Goal: Transaction & Acquisition: Purchase product/service

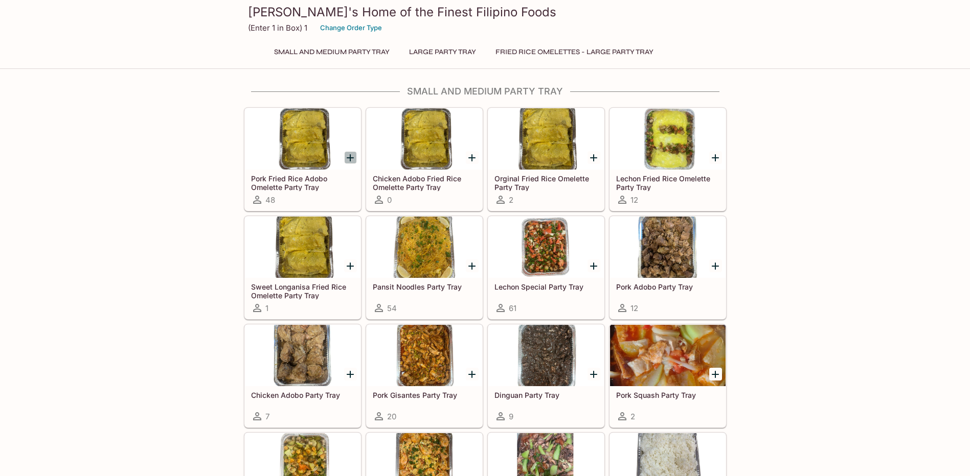
click at [349, 160] on icon "Add Pork Fried Rice Adobo Omelette Party Tray" at bounding box center [350, 158] width 12 height 12
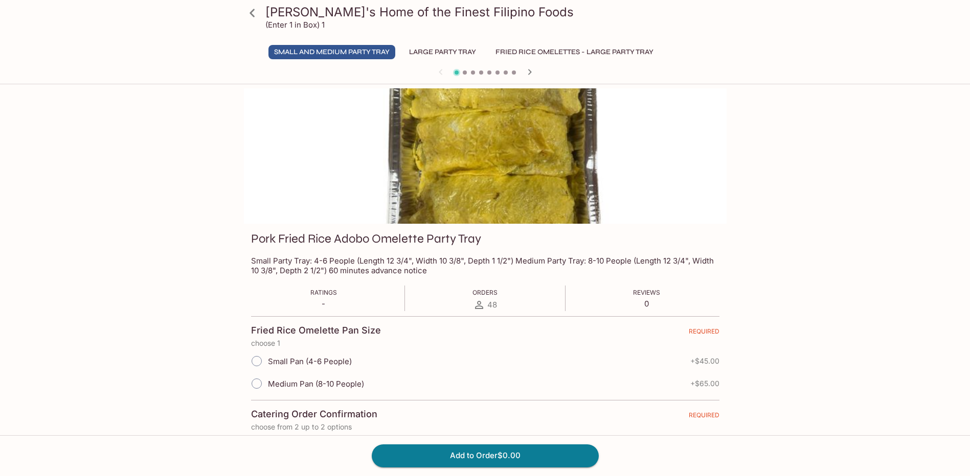
click at [316, 369] on label "Small Pan (4-6 People)" at bounding box center [298, 361] width 106 height 22
click at [267, 369] on input "Small Pan (4-6 People)" at bounding box center [256, 361] width 21 height 21
radio input "true"
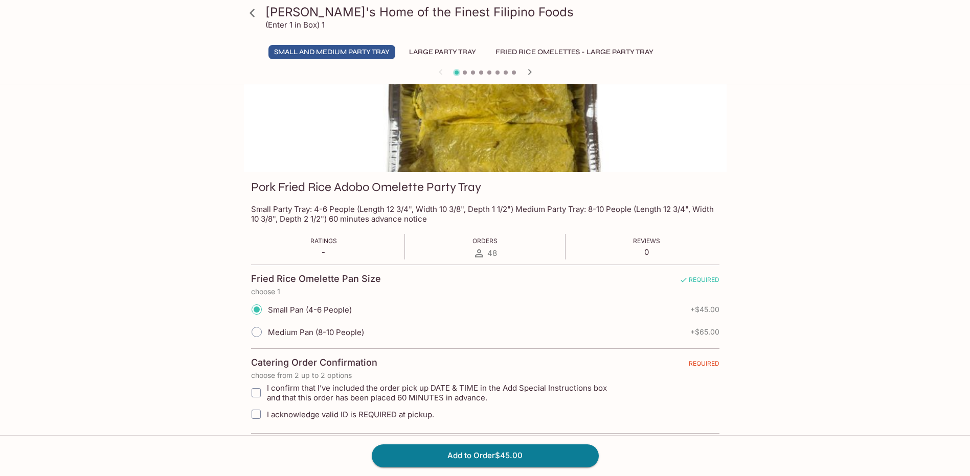
scroll to position [102, 0]
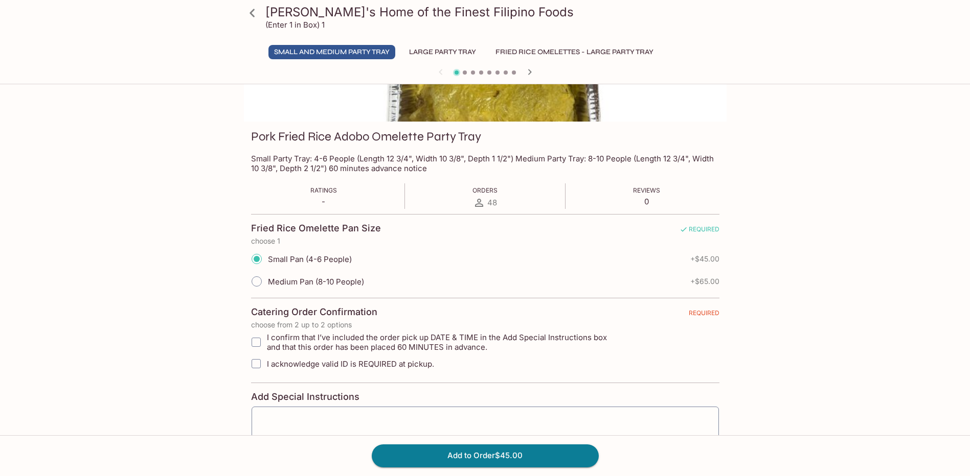
click at [451, 349] on span "I confirm that I’ve included the order pick up DATE & TIME in the Add Special I…" at bounding box center [444, 342] width 354 height 19
click at [266, 349] on input "I confirm that I’ve included the order pick up DATE & TIME in the Add Special I…" at bounding box center [256, 342] width 20 height 20
checkbox input "true"
click at [403, 367] on span "I acknowledge valid ID is REQUIRED at pickup." at bounding box center [350, 364] width 167 height 10
click at [266, 367] on input "I acknowledge valid ID is REQUIRED at pickup." at bounding box center [256, 364] width 20 height 20
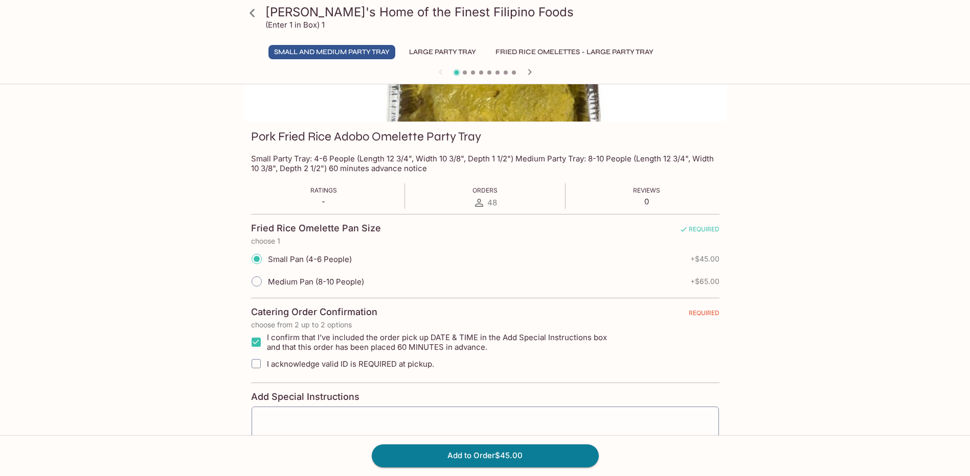
checkbox input "true"
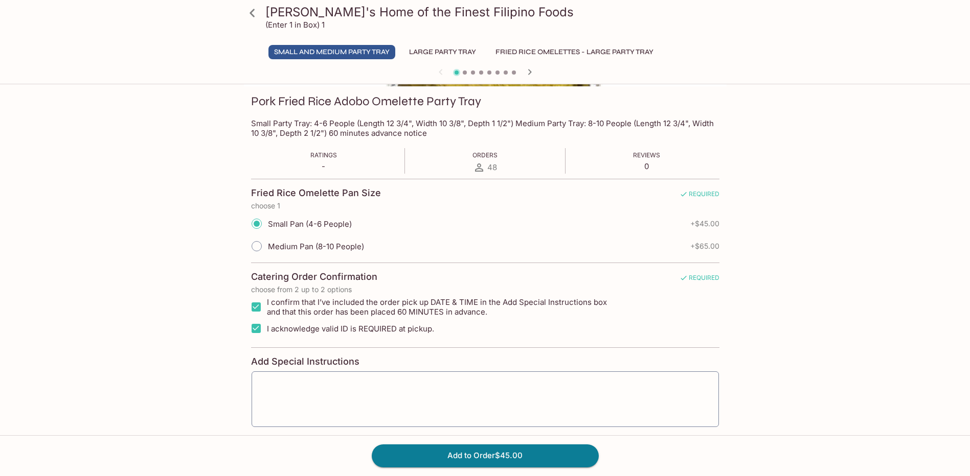
scroll to position [153, 0]
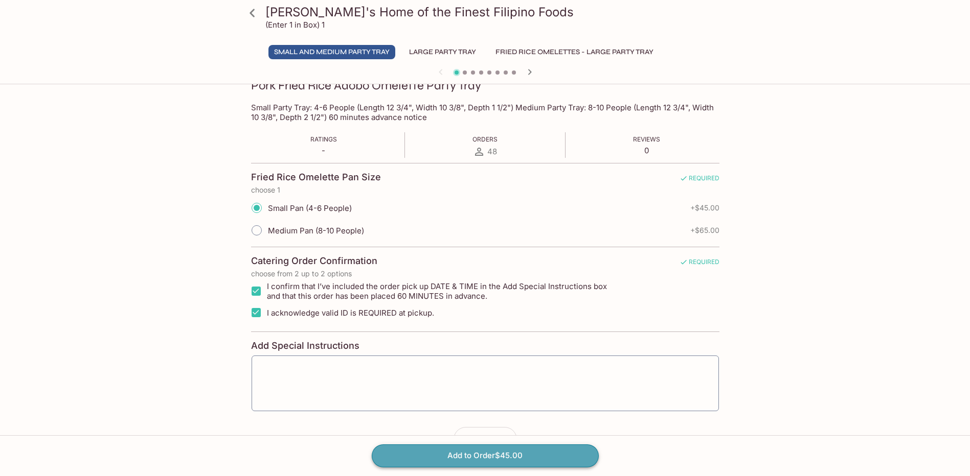
click at [461, 457] on button "Add to Order $45.00" at bounding box center [485, 456] width 227 height 22
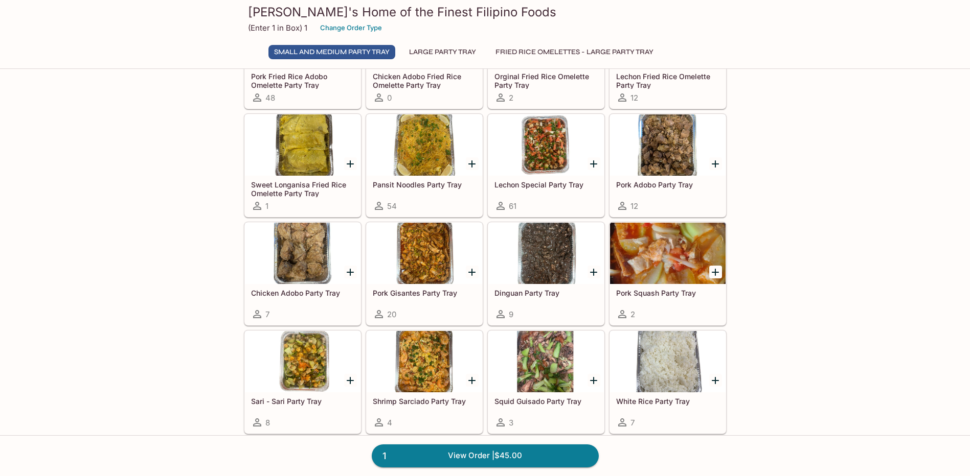
scroll to position [51, 0]
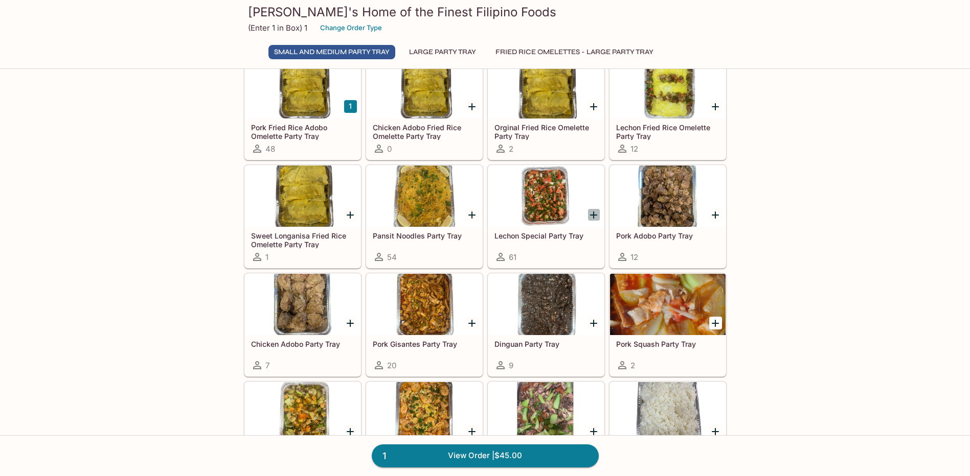
click at [589, 220] on icon "Add Lechon Special Party Tray" at bounding box center [593, 215] width 12 height 12
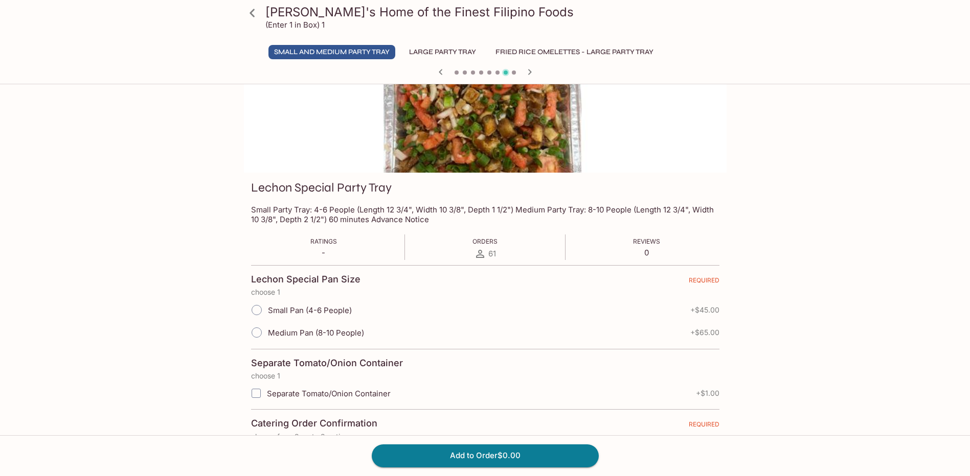
click at [316, 312] on span "Small Pan (4-6 People)" at bounding box center [310, 311] width 84 height 10
click at [267, 312] on input "Small Pan (4-6 People)" at bounding box center [256, 310] width 21 height 21
radio input "true"
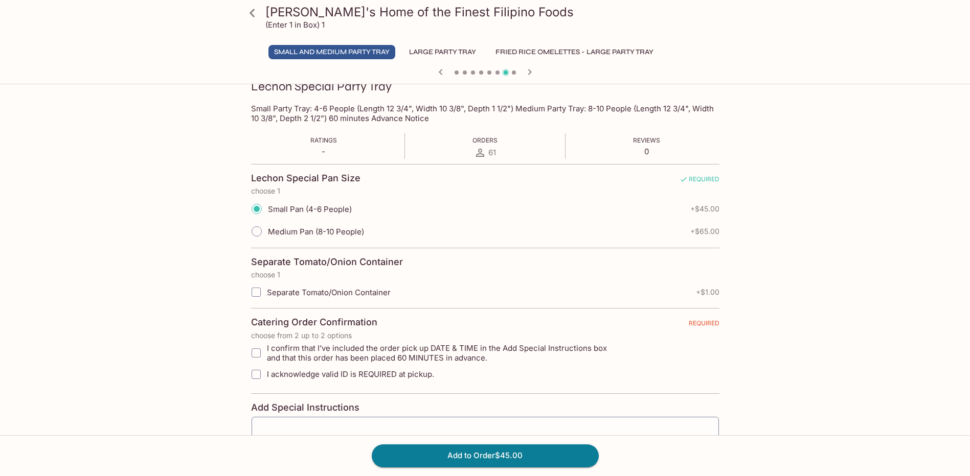
scroll to position [153, 0]
click at [335, 289] on span "Separate Tomato/Onion Container" at bounding box center [329, 292] width 124 height 10
click at [266, 289] on input "Separate Tomato/Onion Container" at bounding box center [256, 291] width 20 height 20
click at [334, 297] on label "Separate Tomato/Onion Container" at bounding box center [421, 291] width 352 height 21
click at [266, 297] on input "Separate Tomato/Onion Container" at bounding box center [256, 291] width 20 height 20
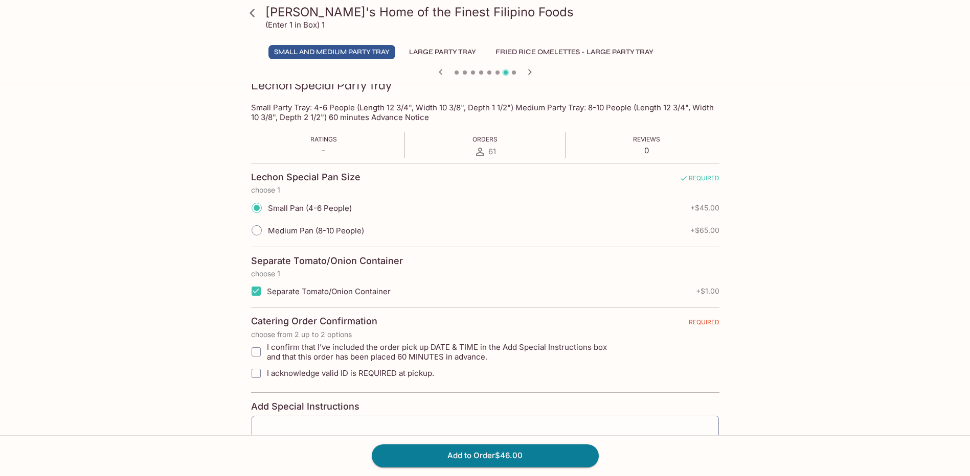
checkbox input "false"
click at [392, 360] on span "I confirm that I’ve included the order pick up DATE & TIME in the Add Special I…" at bounding box center [444, 351] width 354 height 19
click at [266, 360] on input "I confirm that I’ve included the order pick up DATE & TIME in the Add Special I…" at bounding box center [256, 352] width 20 height 20
checkbox input "true"
click at [406, 373] on span "I acknowledge valid ID is REQUIRED at pickup." at bounding box center [350, 374] width 167 height 10
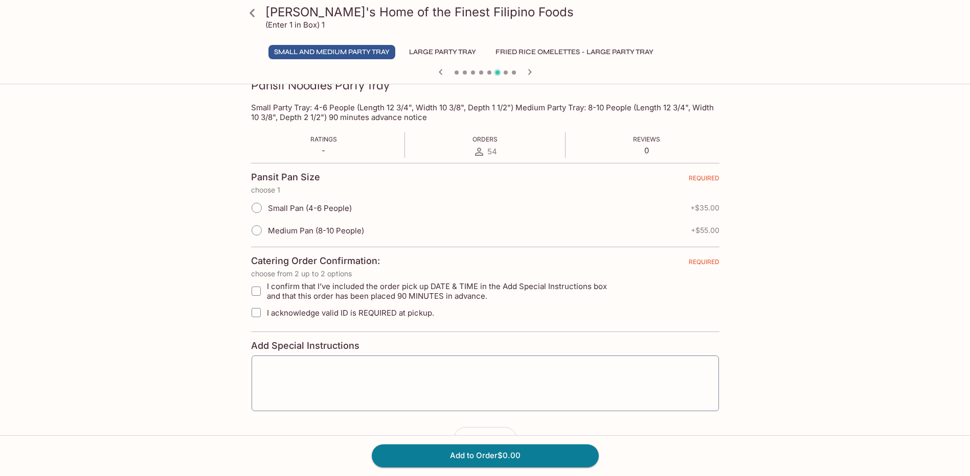
scroll to position [0, 0]
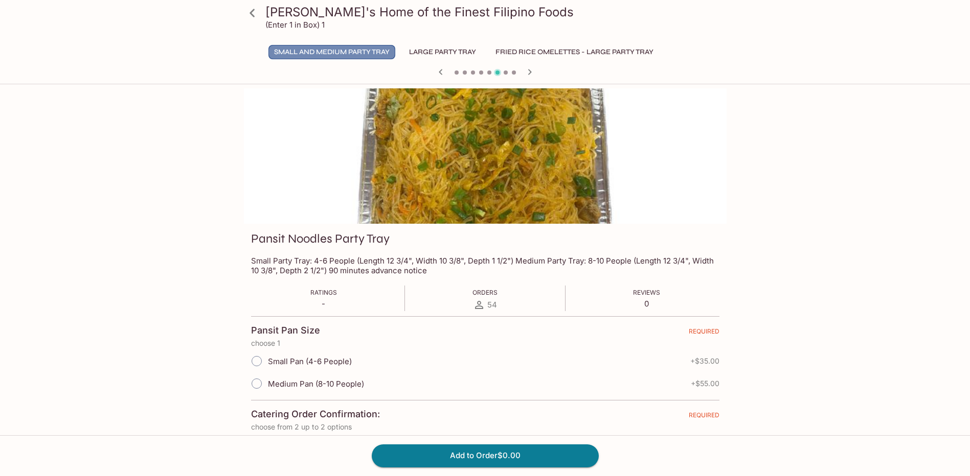
click at [372, 50] on button "Small and Medium Party Tray" at bounding box center [331, 52] width 127 height 14
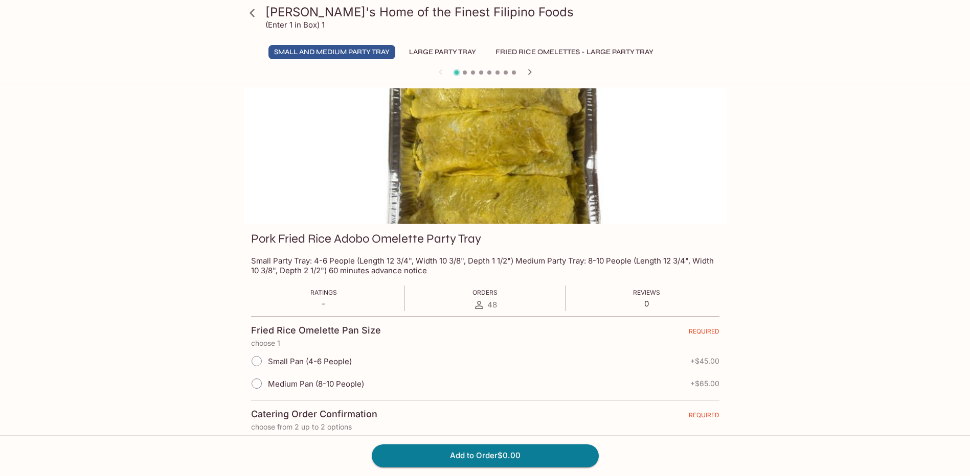
click at [259, 12] on icon at bounding box center [252, 13] width 18 height 18
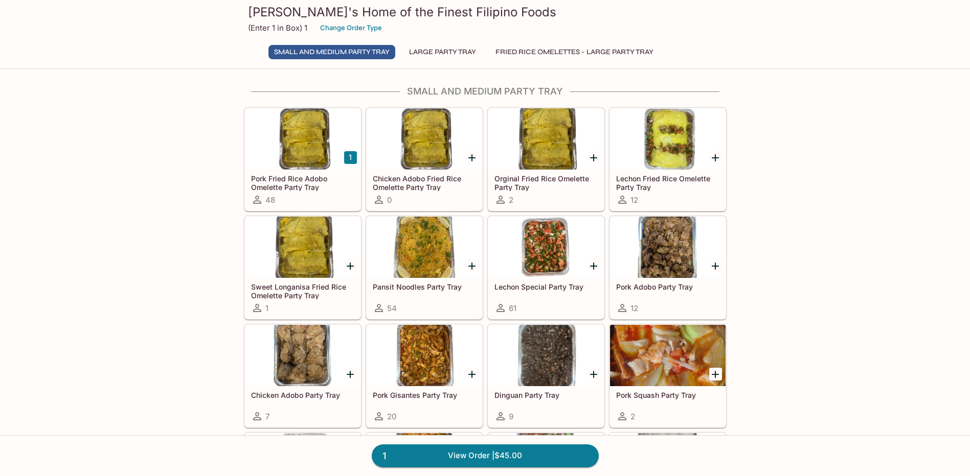
click at [593, 263] on icon "Add Lechon Special Party Tray" at bounding box center [593, 266] width 7 height 7
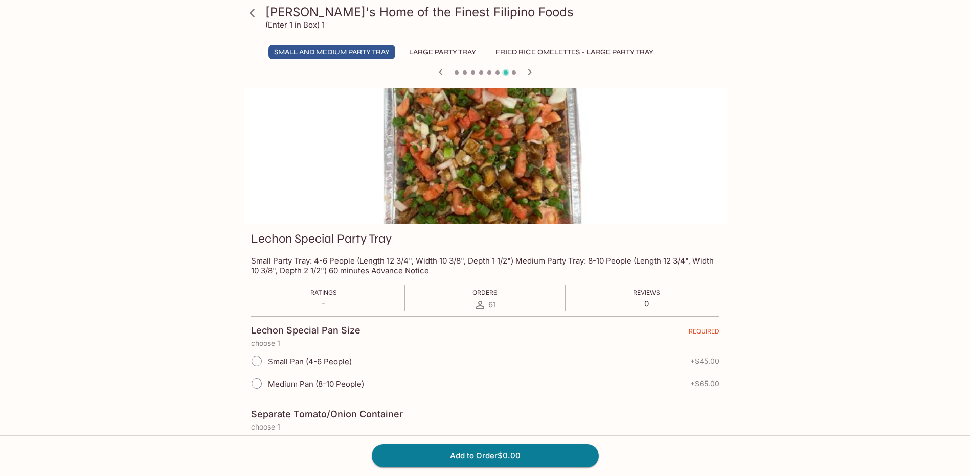
click at [275, 359] on span "Small Pan (4-6 People)" at bounding box center [310, 362] width 84 height 10
click at [267, 359] on input "Small Pan (4-6 People)" at bounding box center [256, 361] width 21 height 21
radio input "true"
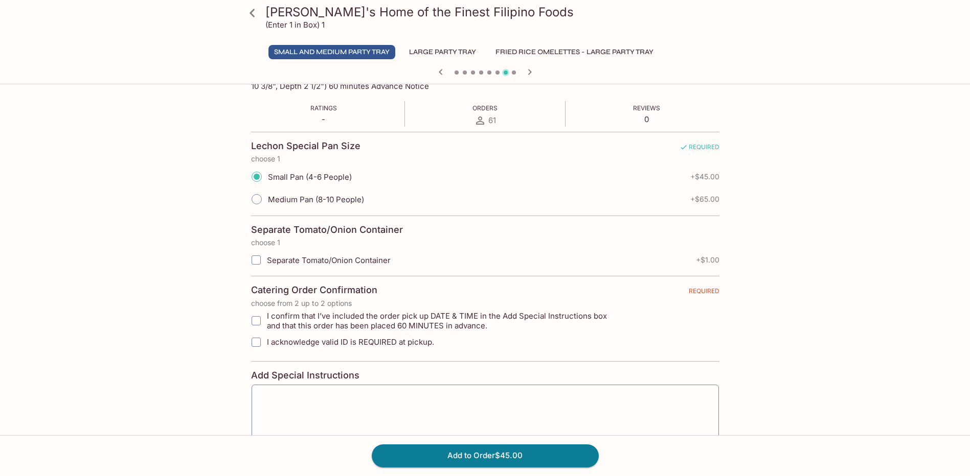
scroll to position [204, 0]
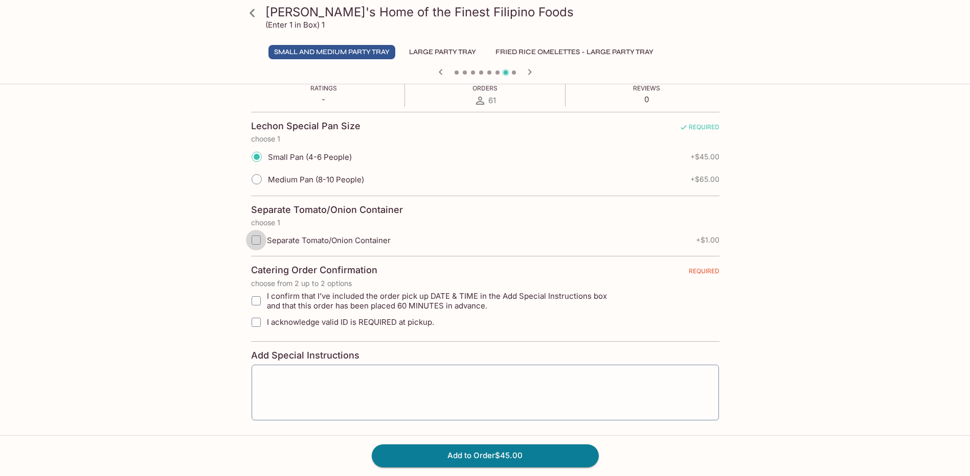
click at [259, 245] on input "Separate Tomato/Onion Container" at bounding box center [256, 240] width 20 height 20
checkbox input "true"
click at [260, 304] on input "I confirm that I’ve included the order pick up DATE & TIME in the Add Special I…" at bounding box center [256, 301] width 20 height 20
checkbox input "true"
click at [258, 321] on input "I acknowledge valid ID is REQUIRED at pickup." at bounding box center [256, 322] width 20 height 20
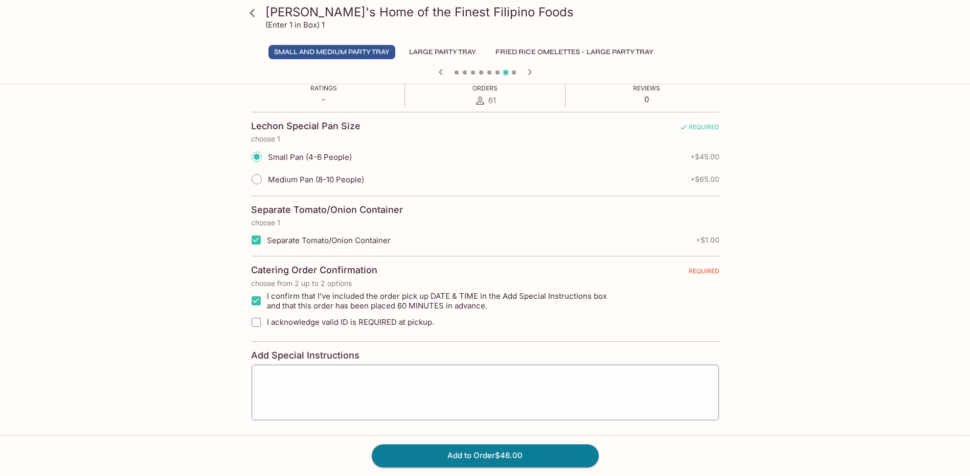
checkbox input "true"
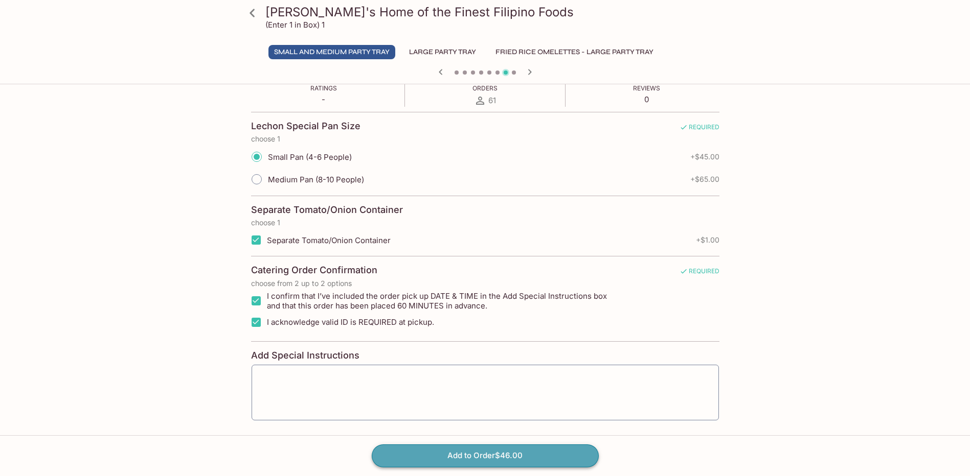
click at [449, 457] on button "Add to Order $46.00" at bounding box center [485, 456] width 227 height 22
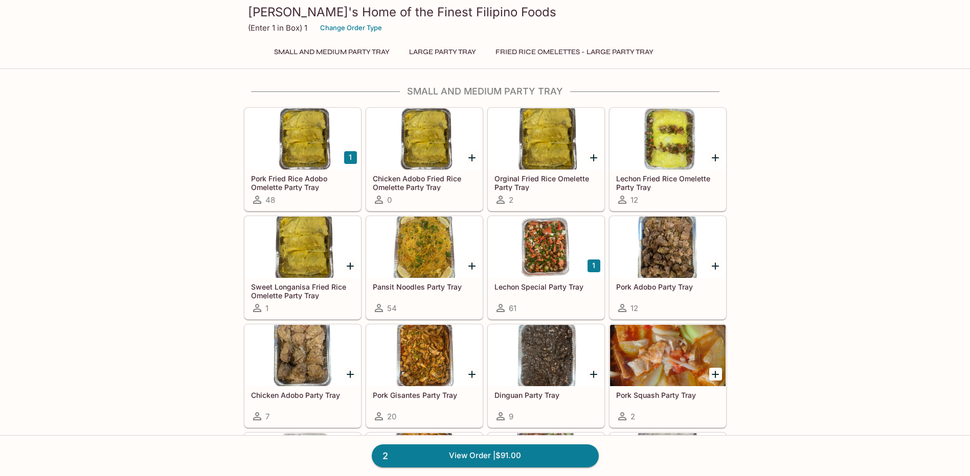
click at [523, 47] on button "Fried Rice Omelettes - Large Party Tray" at bounding box center [574, 52] width 169 height 14
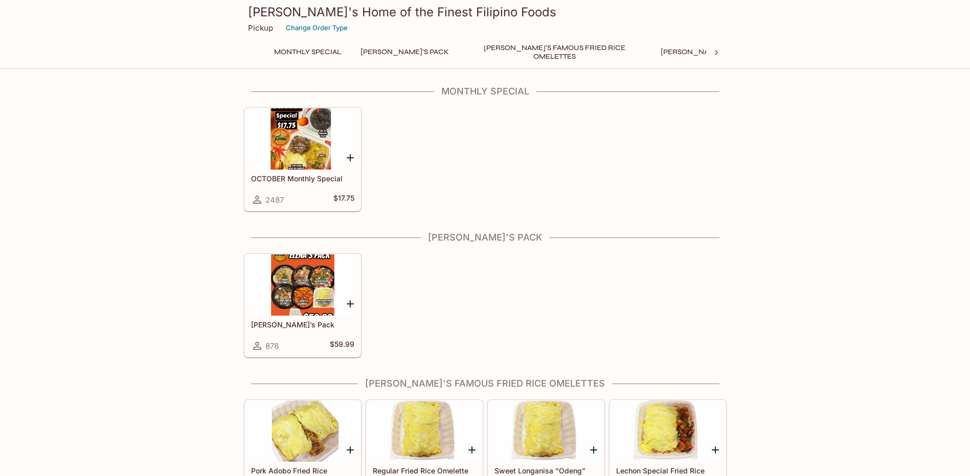
click at [340, 161] on div "OCTOBER Monthly Special 2487 $17.75" at bounding box center [303, 159] width 118 height 104
click at [352, 162] on icon "Add OCTOBER Monthly Special" at bounding box center [350, 158] width 12 height 12
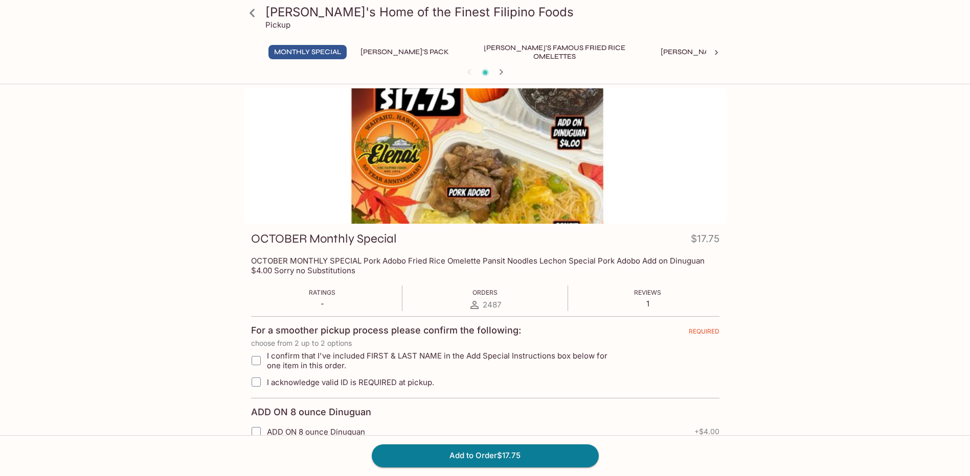
click at [489, 193] on div at bounding box center [485, 155] width 482 height 135
click at [255, 15] on icon at bounding box center [252, 13] width 18 height 18
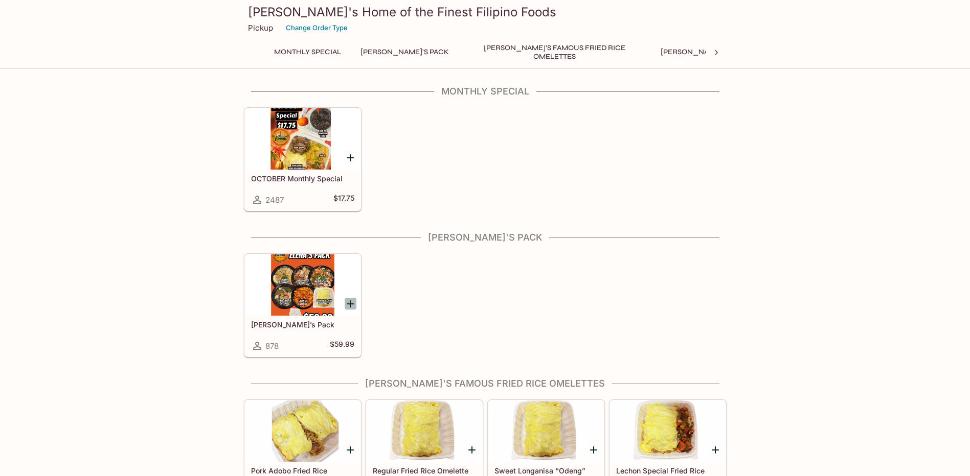
click at [344, 307] on icon "Add Elena’s Pack" at bounding box center [350, 304] width 12 height 12
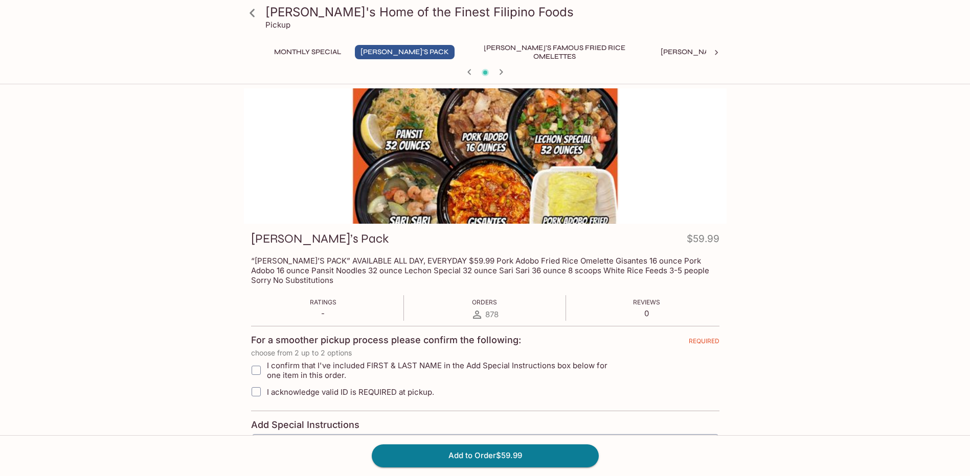
click at [251, 17] on icon at bounding box center [252, 13] width 18 height 18
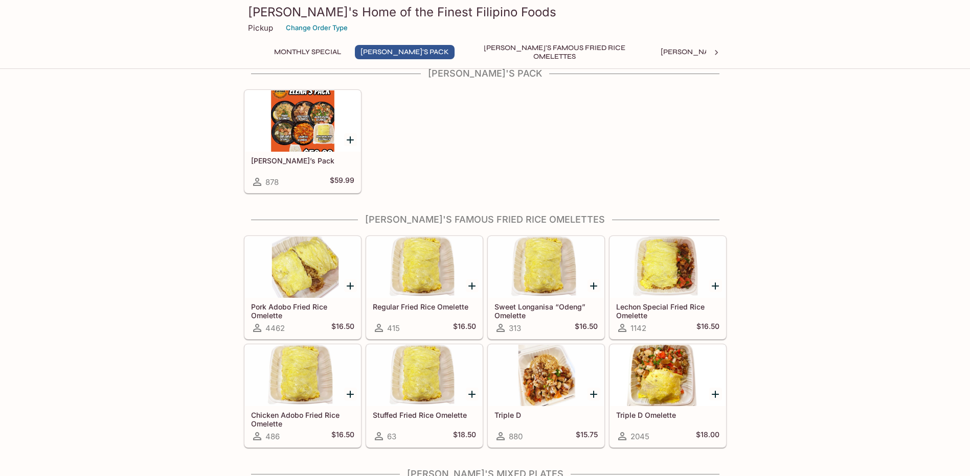
scroll to position [204, 0]
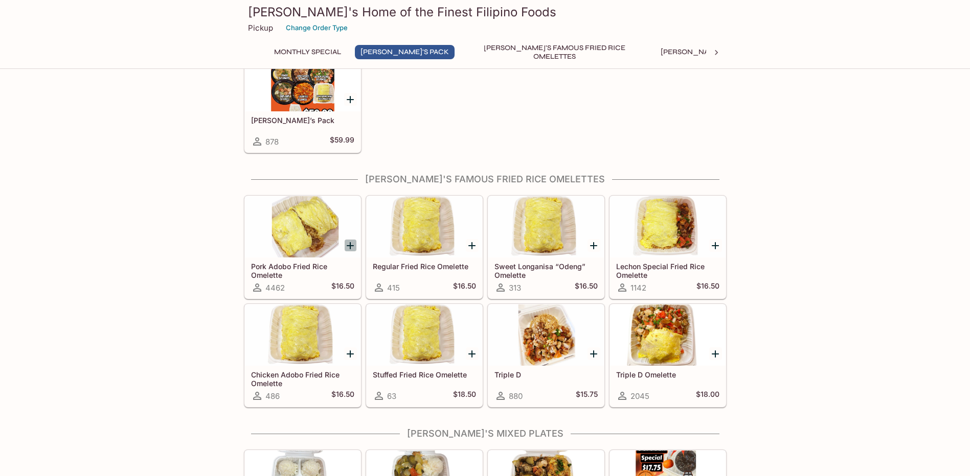
click at [349, 244] on icon "Add Pork Adobo Fried Rice Omelette" at bounding box center [350, 246] width 12 height 12
